Goal: Transaction & Acquisition: Purchase product/service

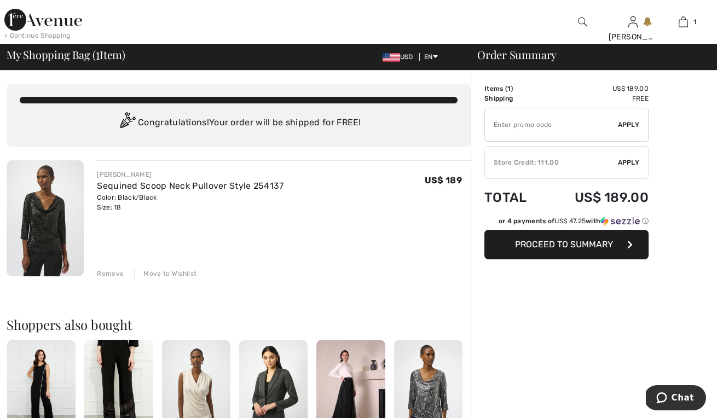
click at [48, 227] on img at bounding box center [45, 218] width 77 height 116
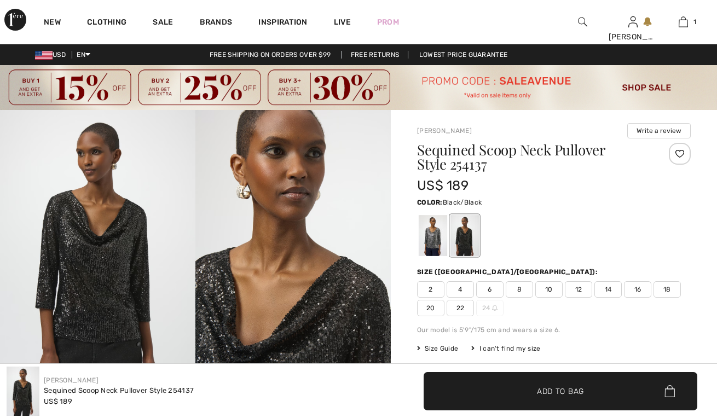
checkbox input "true"
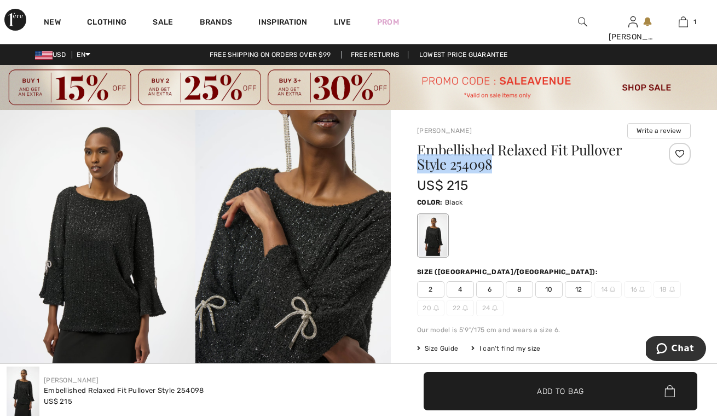
drag, startPoint x: 494, startPoint y: 166, endPoint x: 420, endPoint y: 162, distance: 74.6
click at [420, 162] on h1 "Embellished Relaxed Fit Pullover Style 254098" at bounding box center [531, 157] width 228 height 28
copy h1 "Style 254098"
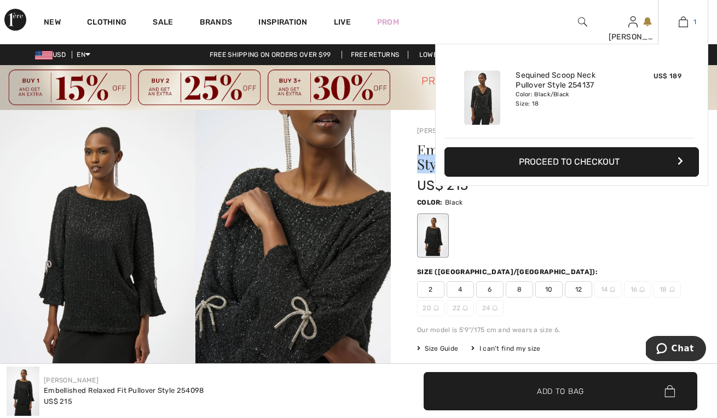
click at [687, 24] on img at bounding box center [683, 21] width 9 height 13
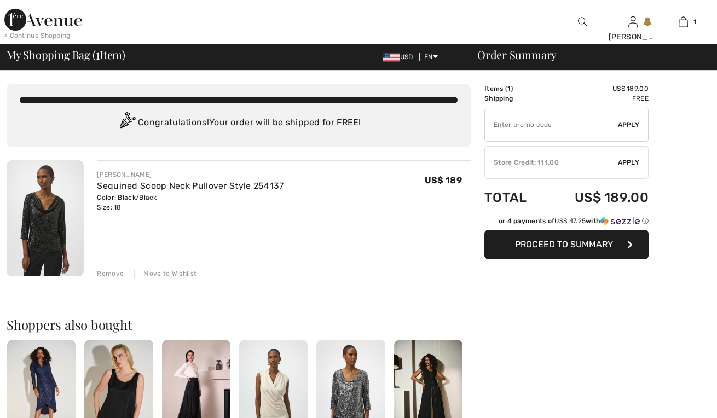
checkbox input "true"
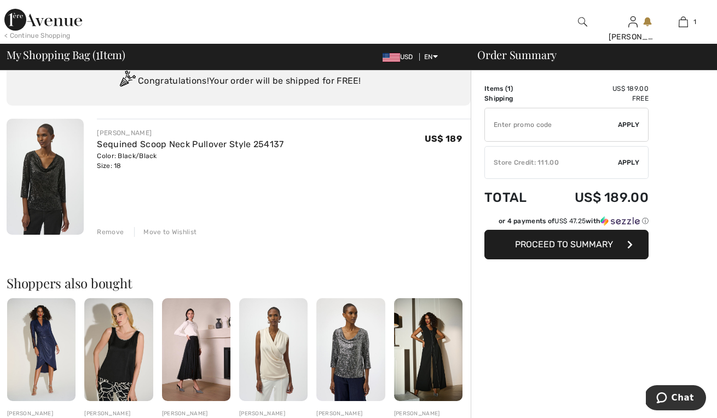
scroll to position [42, 0]
